Goal: Information Seeking & Learning: Learn about a topic

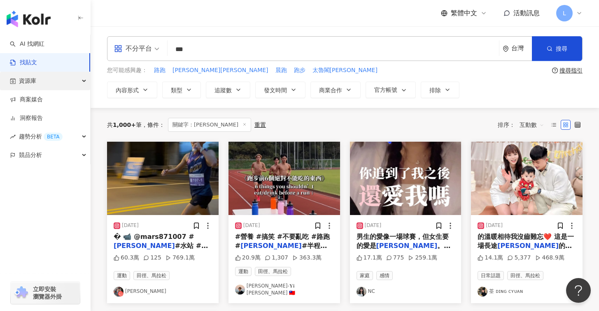
click at [46, 81] on div "資源庫" at bounding box center [45, 81] width 90 height 19
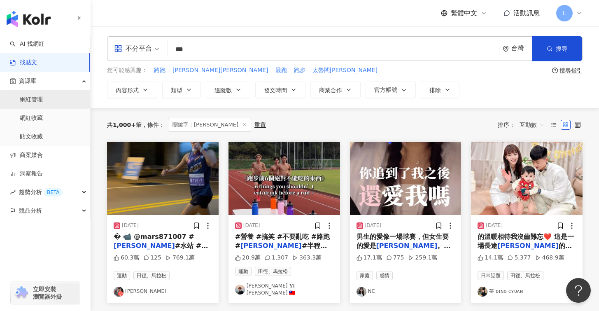
click at [38, 104] on link "網紅管理" at bounding box center [31, 99] width 23 height 8
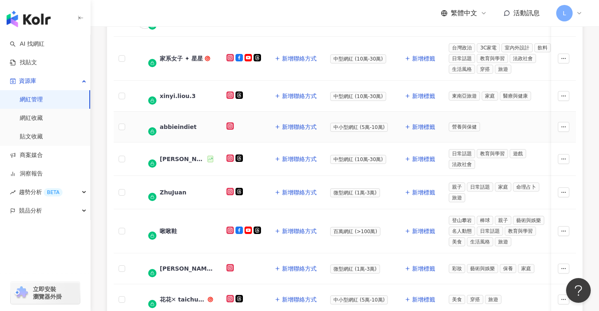
scroll to position [363, 0]
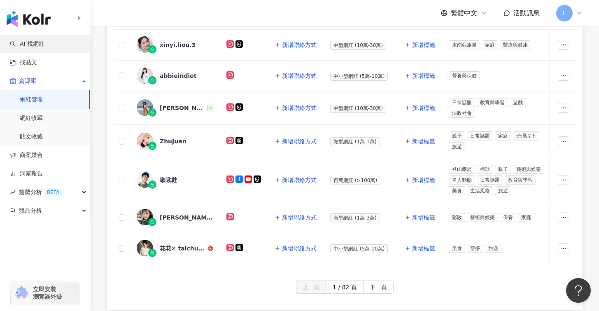
click at [44, 42] on link "AI 找網紅" at bounding box center [27, 44] width 35 height 8
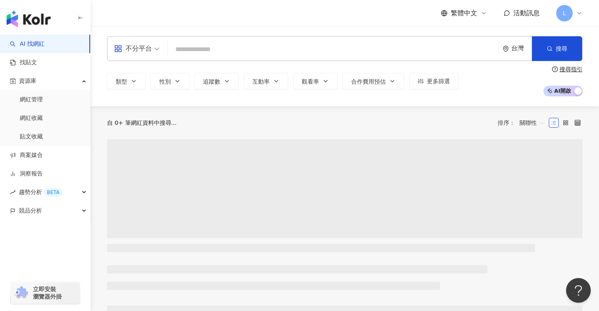
click at [227, 52] on input "search" at bounding box center [333, 50] width 325 height 16
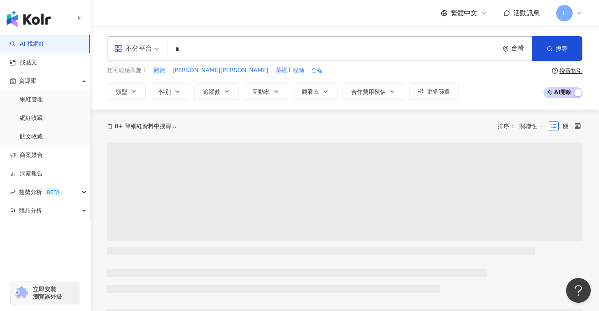
type input "*"
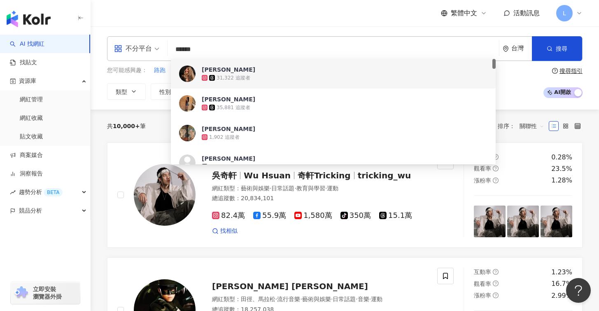
drag, startPoint x: 216, startPoint y: 50, endPoint x: 130, endPoint y: 47, distance: 85.7
click at [130, 47] on div "不分平台 ****** 台灣 搜尋 5f9c7091-73de-49d9-9fb0-19fd04a4a295 298dfe98-8bb3-450a-bb14-…" at bounding box center [344, 48] width 475 height 25
type input "**********"
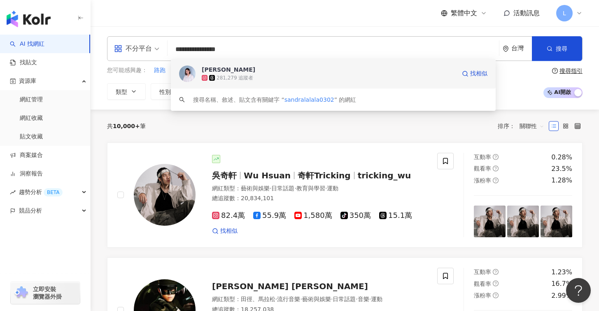
click at [269, 63] on div "Sandra Hsu 281,279 追蹤者 找相似" at bounding box center [333, 74] width 325 height 30
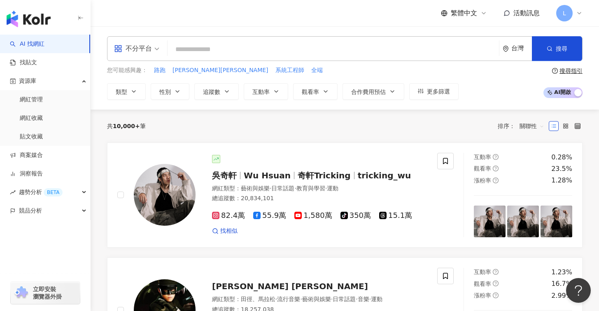
click at [233, 52] on input "search" at bounding box center [333, 50] width 325 height 16
paste input "*********"
type input "*********"
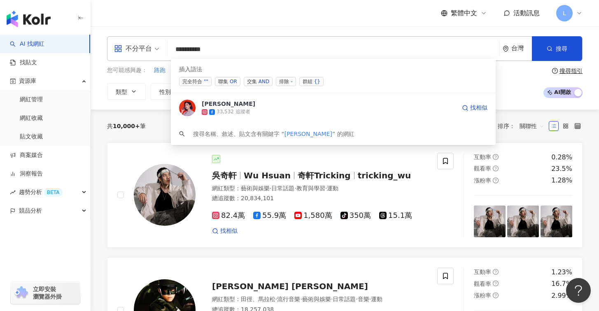
click at [267, 112] on div "33,532 追蹤者" at bounding box center [329, 112] width 254 height 8
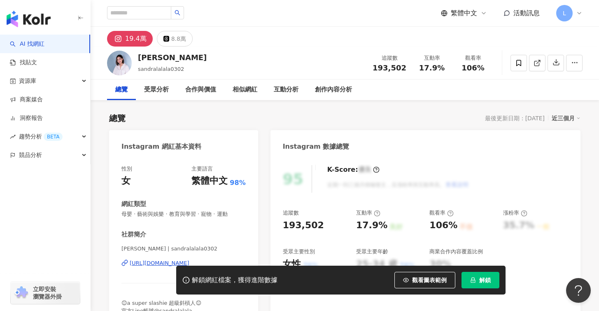
click at [510, 63] on div at bounding box center [538, 63] width 89 height 25
click at [515, 65] on icon at bounding box center [518, 62] width 7 height 7
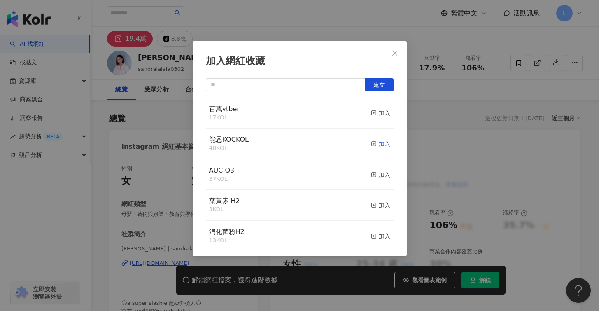
click at [371, 140] on div "加入" at bounding box center [380, 143] width 19 height 9
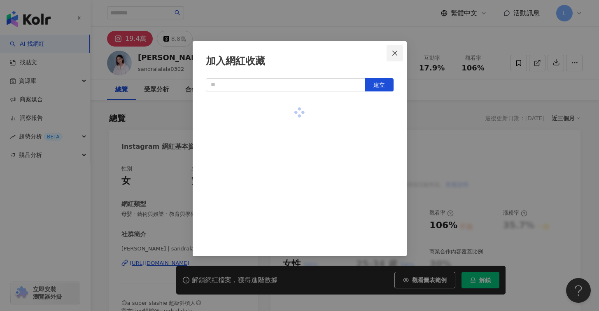
click at [395, 54] on icon "close" at bounding box center [394, 53] width 7 height 7
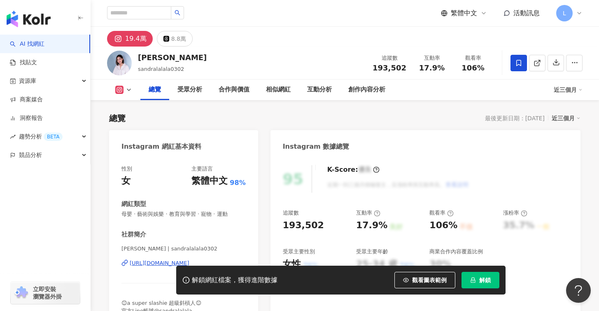
scroll to position [52, 0]
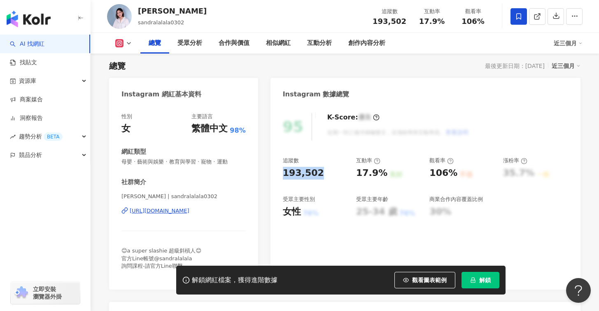
drag, startPoint x: 284, startPoint y: 175, endPoint x: 342, endPoint y: 174, distance: 57.6
click at [342, 174] on div "193,502" at bounding box center [315, 173] width 65 height 13
copy div "193,502"
click at [111, 42] on button at bounding box center [123, 43] width 33 height 8
click at [122, 48] on div "總覽 受眾分析 合作與價值 相似網紅 互動分析 創作內容分析 近三個月" at bounding box center [344, 43] width 475 height 21
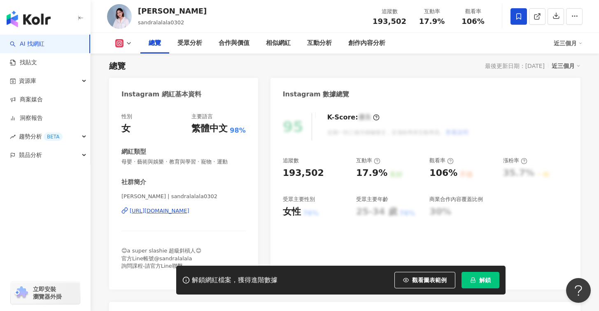
click at [127, 40] on button at bounding box center [123, 43] width 33 height 8
click at [270, 80] on div "Instagram 數據總覽" at bounding box center [425, 91] width 310 height 27
click at [476, 286] on button "解鎖" at bounding box center [480, 280] width 38 height 16
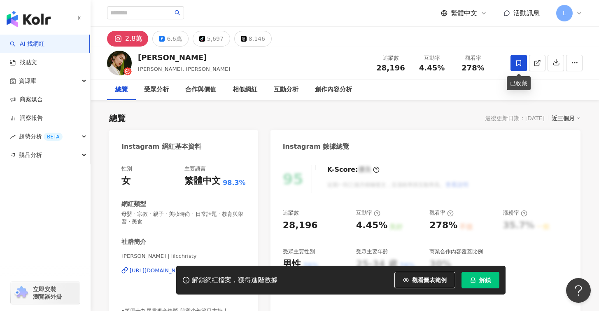
click at [520, 65] on icon at bounding box center [518, 63] width 5 height 6
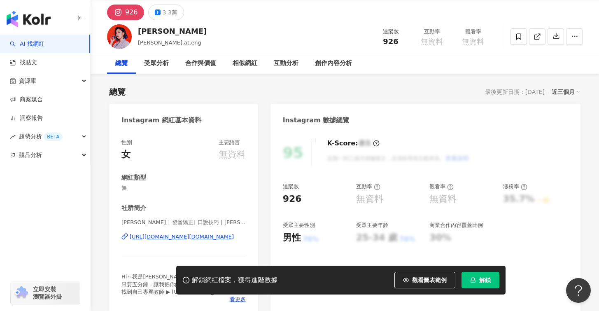
scroll to position [23, 0]
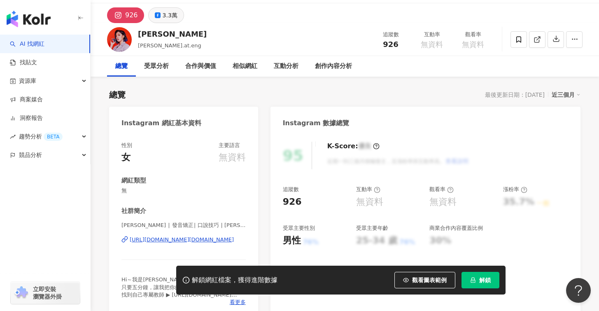
click at [163, 13] on div "3.3萬" at bounding box center [170, 15] width 15 height 12
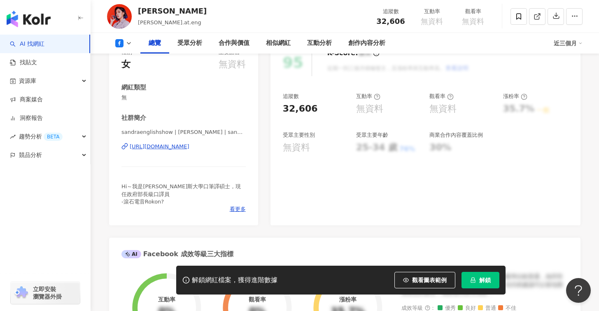
scroll to position [115, 0]
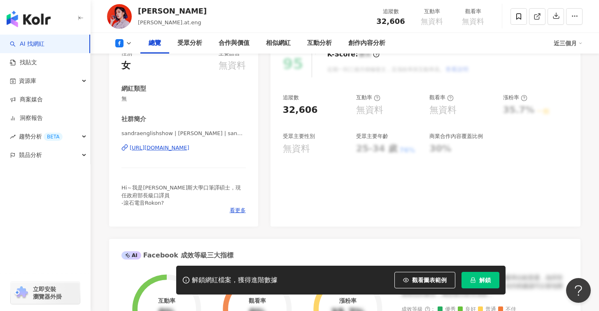
click at [162, 147] on div "https://www.facebook.com/181394830091570" at bounding box center [160, 147] width 60 height 7
